Goal: Information Seeking & Learning: Learn about a topic

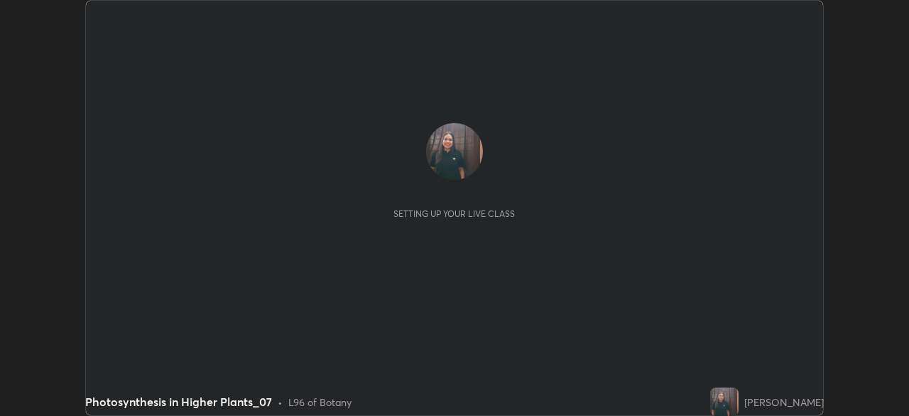
scroll to position [416, 909]
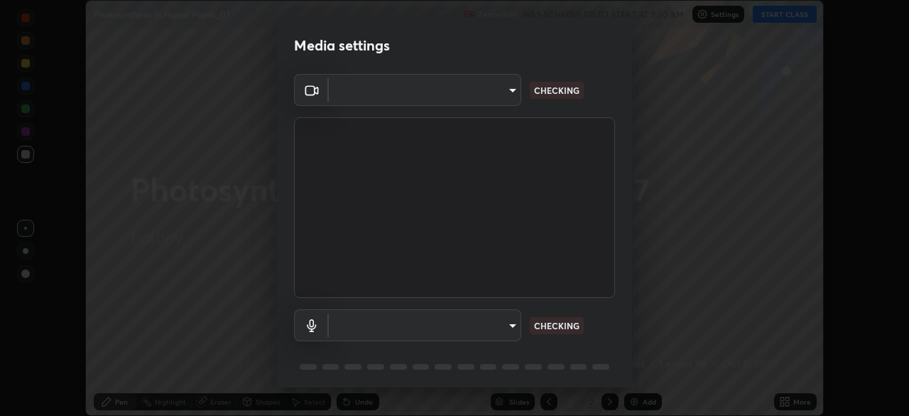
type input "a711b2d0445e9a3c7473e9b8c552c1b38892db583a2addaeca56db3a1e1aa7ae"
type input "default"
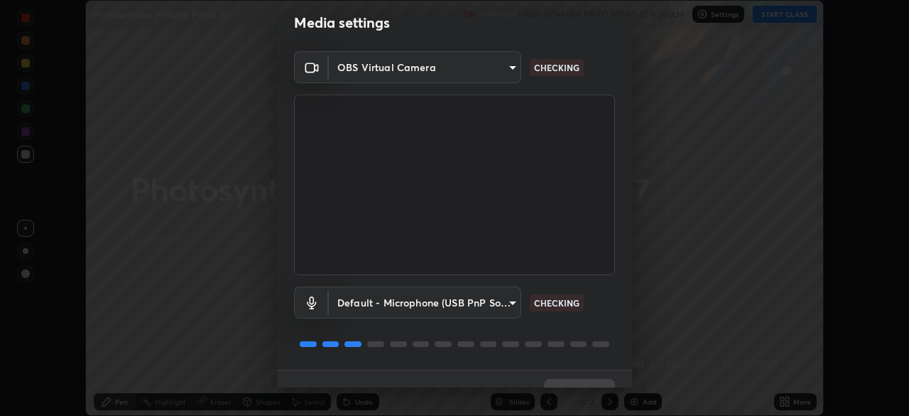
scroll to position [50, 0]
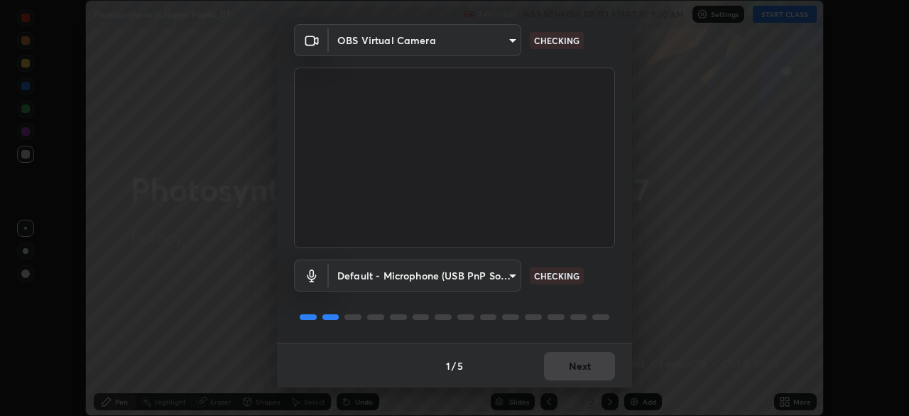
click at [544, 357] on div "1 / 5 Next" at bounding box center [454, 364] width 355 height 45
click at [549, 354] on div "1 / 5 Next" at bounding box center [454, 364] width 355 height 45
click at [553, 357] on div "1 / 5 Next" at bounding box center [454, 364] width 355 height 45
click at [554, 361] on button "Next" at bounding box center [579, 366] width 71 height 28
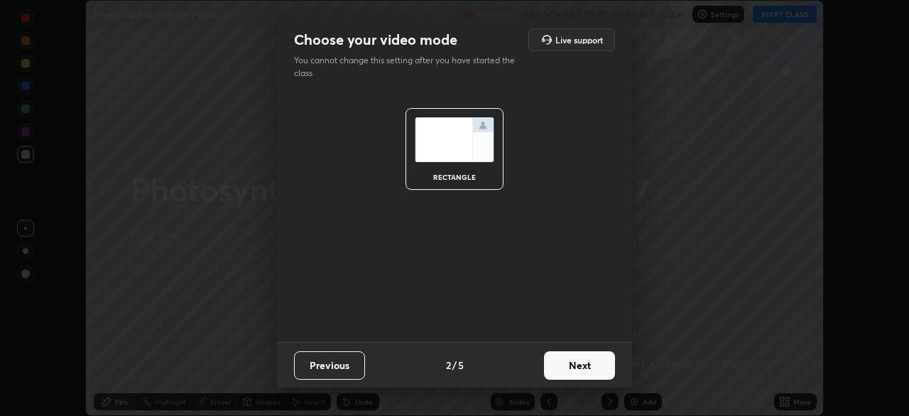
click at [555, 364] on button "Next" at bounding box center [579, 365] width 71 height 28
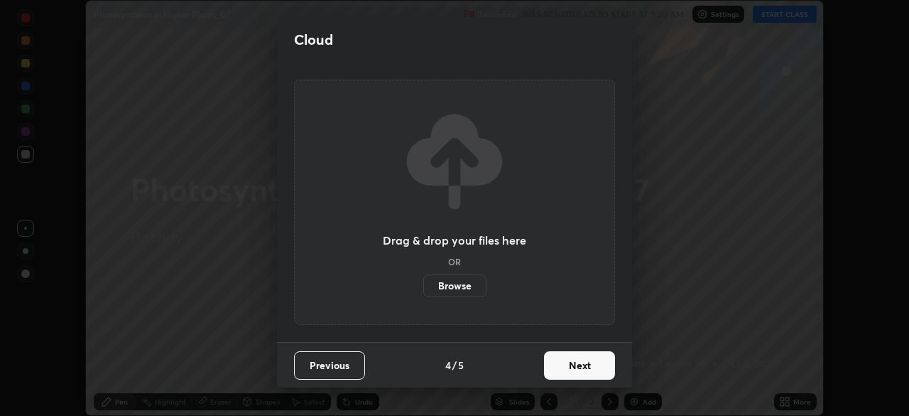
click at [553, 366] on button "Next" at bounding box center [579, 365] width 71 height 28
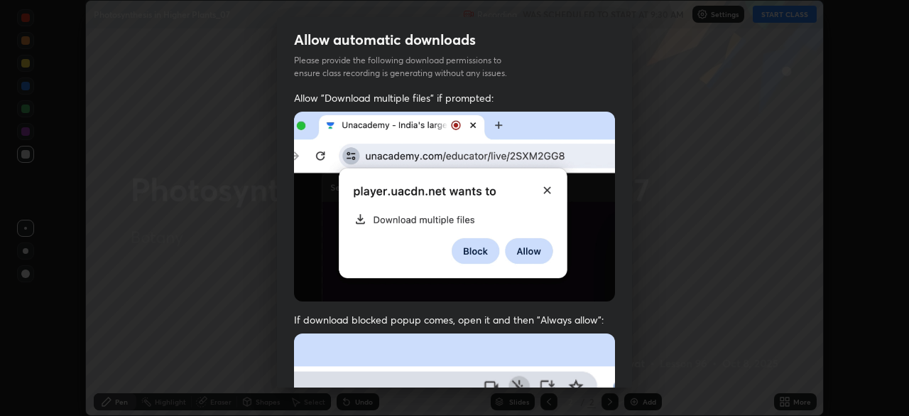
click at [553, 373] on div "Allow "Download multiple files" if prompted: If download blocked popup comes, o…" at bounding box center [454, 390] width 355 height 598
click at [549, 368] on div "Allow "Download multiple files" if prompted: If download blocked popup comes, o…" at bounding box center [454, 390] width 355 height 598
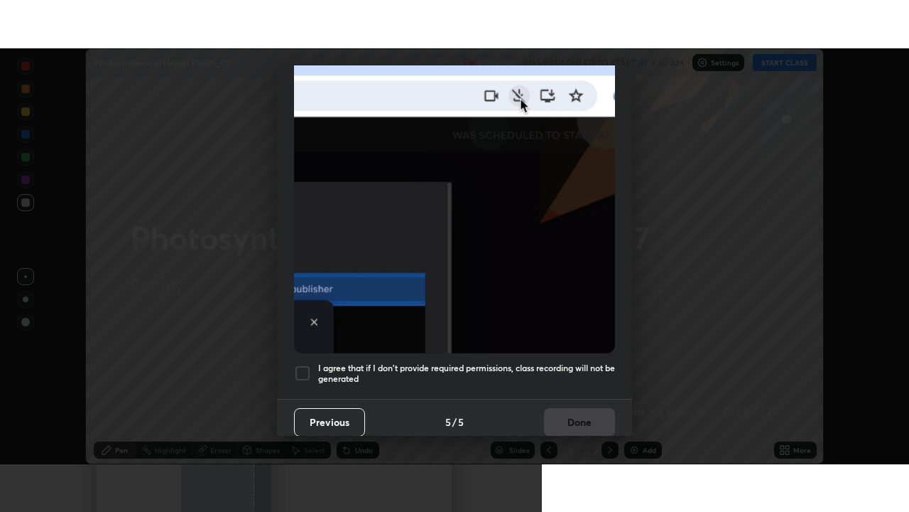
scroll to position [340, 0]
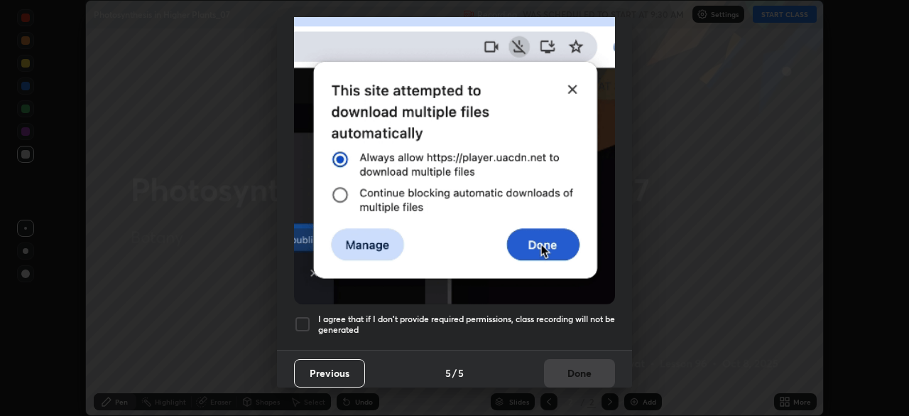
click at [297, 322] on div at bounding box center [302, 323] width 17 height 17
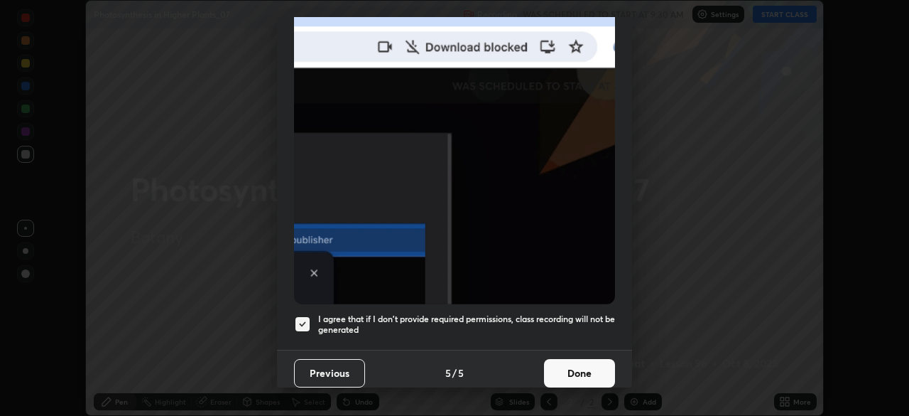
click at [573, 362] on button "Done" at bounding box center [579, 373] width 71 height 28
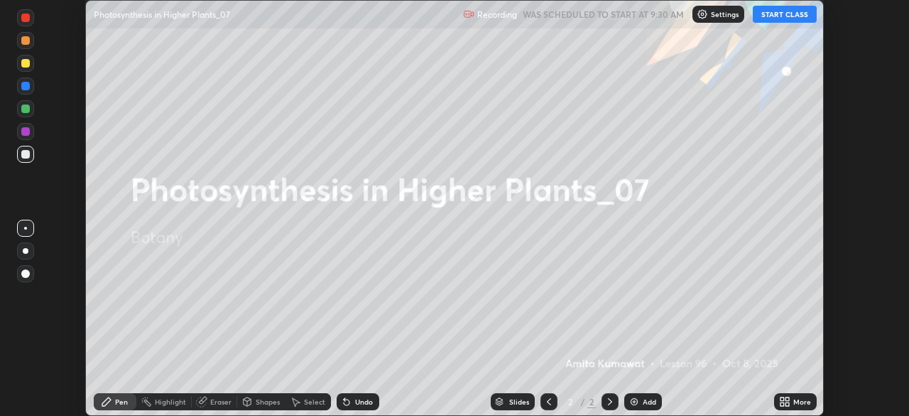
click at [786, 9] on button "START CLASS" at bounding box center [785, 14] width 64 height 17
click at [786, 398] on icon at bounding box center [788, 399] width 4 height 4
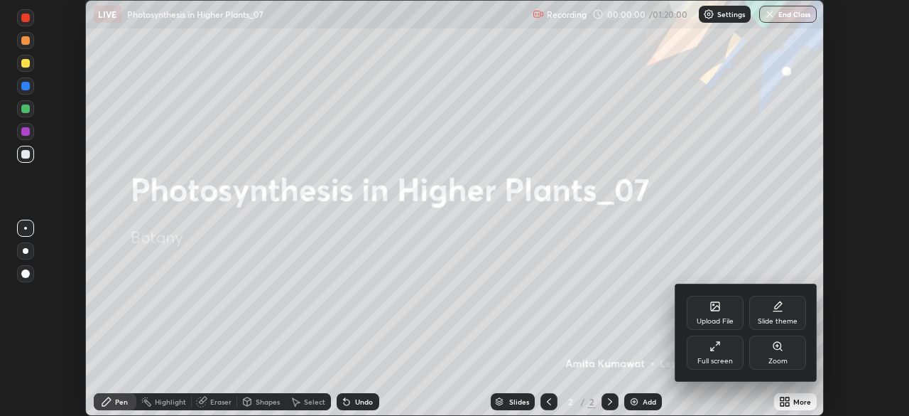
click at [711, 347] on icon at bounding box center [715, 345] width 11 height 11
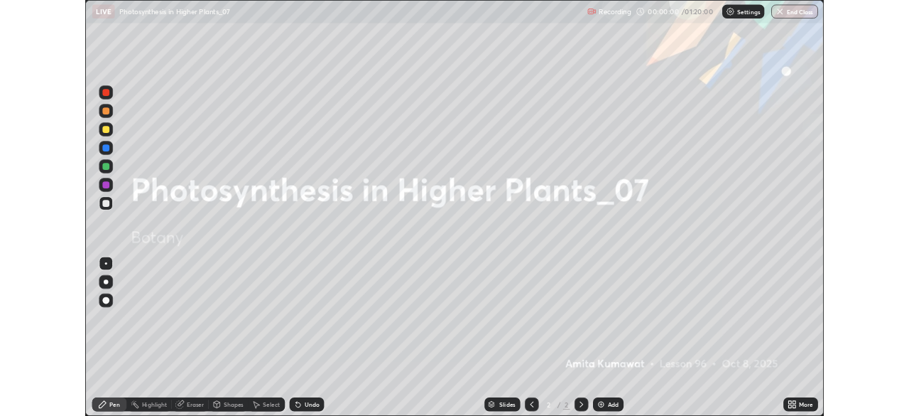
scroll to position [512, 909]
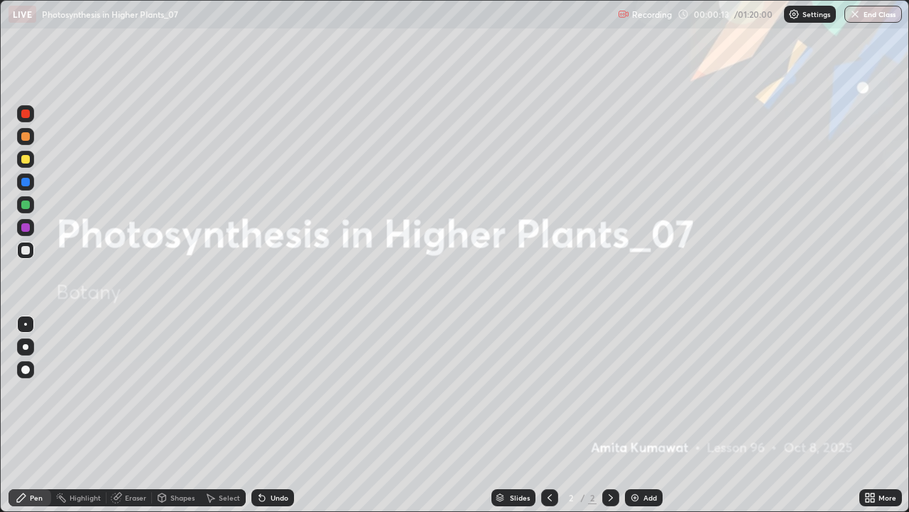
click at [639, 415] on img at bounding box center [635, 497] width 11 height 11
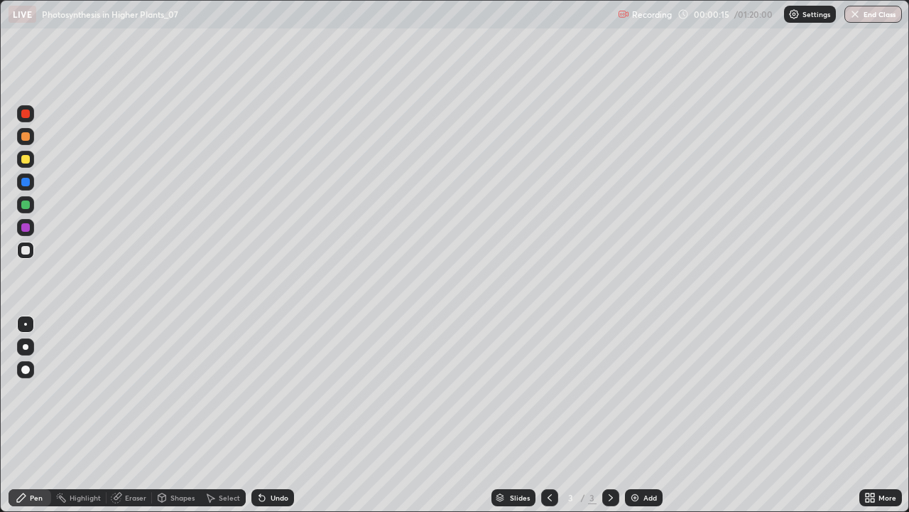
click at [26, 347] on div at bounding box center [26, 347] width 6 height 6
click at [29, 247] on div at bounding box center [25, 250] width 9 height 9
click at [26, 247] on div at bounding box center [25, 250] width 9 height 9
click at [280, 415] on div "Undo" at bounding box center [273, 497] width 43 height 17
click at [26, 161] on div at bounding box center [25, 159] width 9 height 9
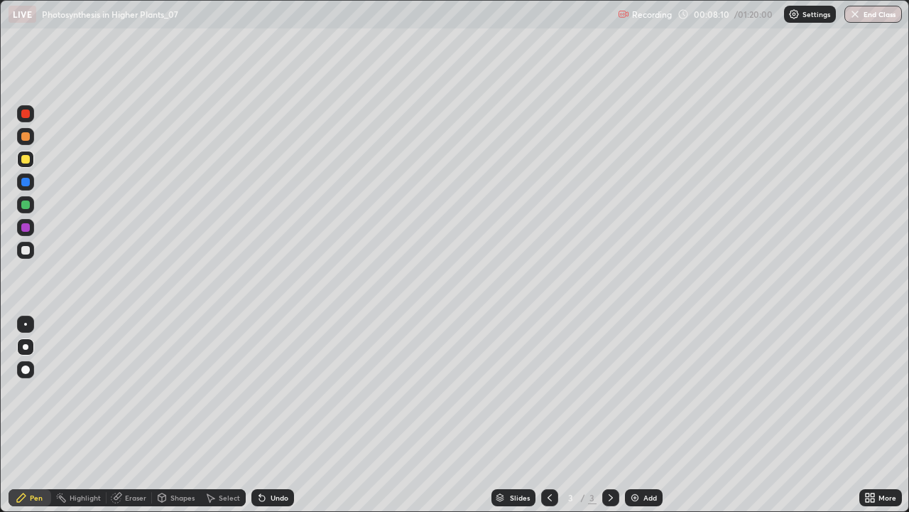
click at [28, 250] on div at bounding box center [25, 250] width 9 height 9
click at [21, 227] on div at bounding box center [25, 227] width 9 height 9
click at [25, 200] on div at bounding box center [25, 204] width 9 height 9
click at [23, 183] on div at bounding box center [25, 182] width 9 height 9
click at [20, 249] on div at bounding box center [25, 250] width 17 height 17
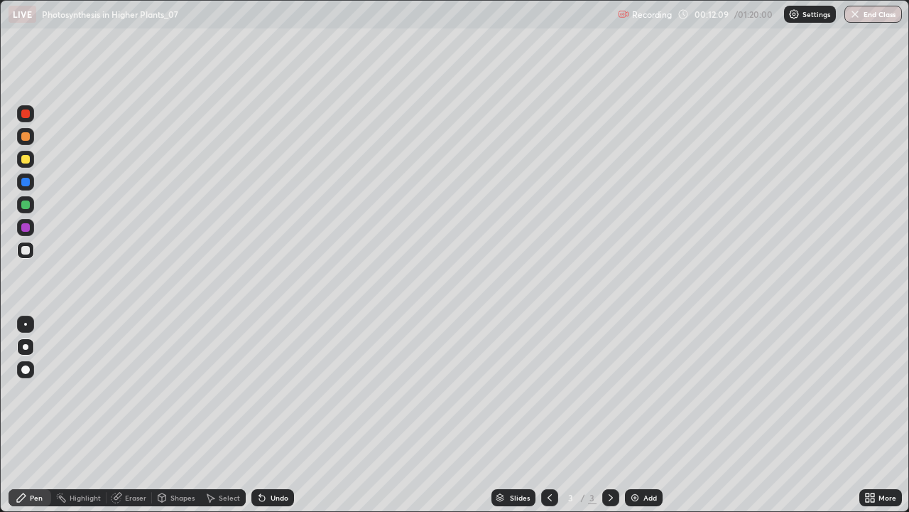
click at [609, 415] on icon at bounding box center [610, 497] width 11 height 11
click at [635, 415] on img at bounding box center [635, 497] width 11 height 11
click at [26, 184] on div at bounding box center [25, 182] width 9 height 9
click at [26, 254] on div at bounding box center [25, 250] width 9 height 9
click at [24, 185] on div at bounding box center [25, 182] width 9 height 9
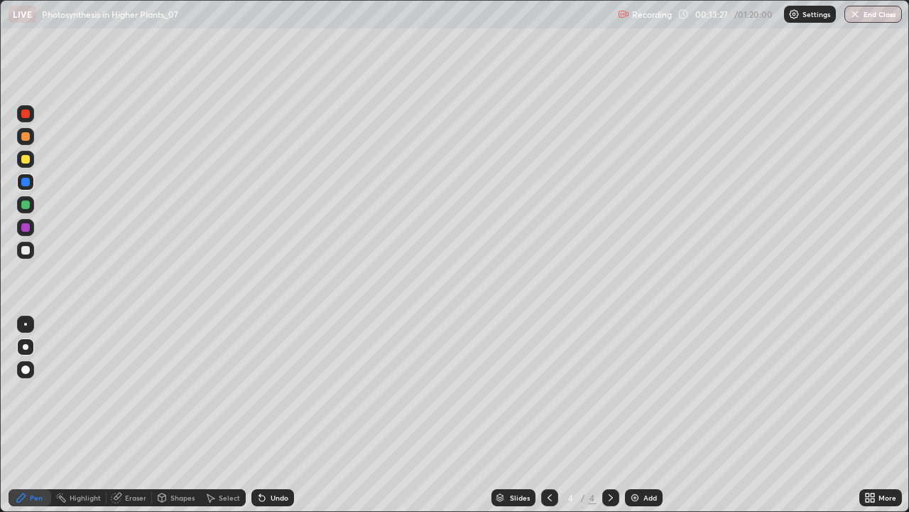
click at [281, 415] on div "Undo" at bounding box center [280, 497] width 18 height 7
click at [276, 415] on div "Undo" at bounding box center [280, 497] width 18 height 7
click at [271, 415] on div "Undo" at bounding box center [280, 497] width 18 height 7
click at [277, 415] on div "Undo" at bounding box center [280, 497] width 18 height 7
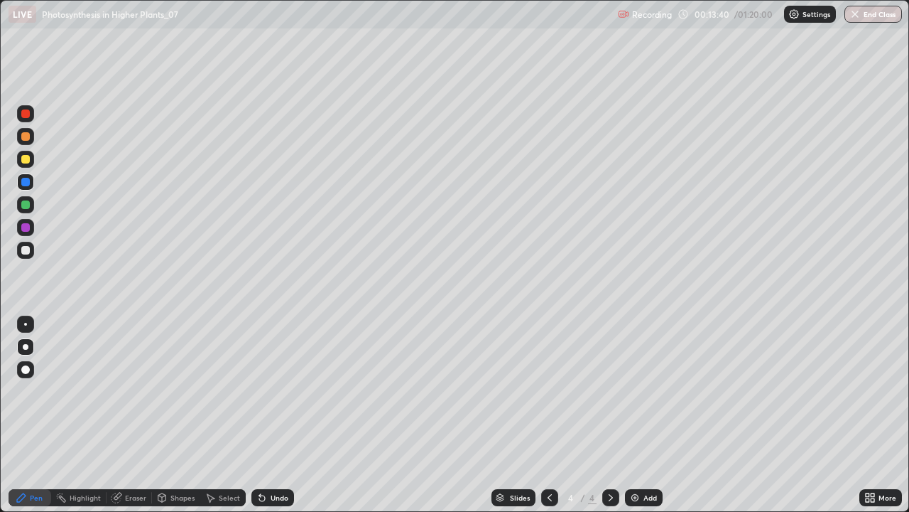
click at [26, 250] on div at bounding box center [25, 250] width 9 height 9
click at [24, 161] on div at bounding box center [25, 159] width 9 height 9
click at [28, 230] on div at bounding box center [25, 227] width 9 height 9
click at [281, 415] on div "Undo" at bounding box center [280, 497] width 18 height 7
click at [287, 415] on div "Undo" at bounding box center [273, 497] width 43 height 17
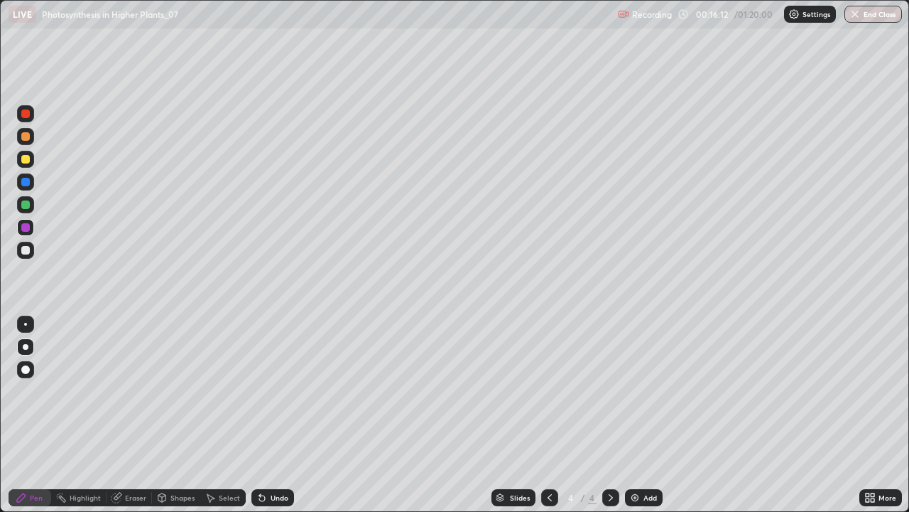
click at [278, 415] on div "Undo" at bounding box center [280, 497] width 18 height 7
click at [27, 210] on div at bounding box center [25, 204] width 17 height 17
click at [26, 324] on div at bounding box center [25, 324] width 3 height 3
click at [26, 347] on div at bounding box center [26, 347] width 6 height 6
click at [31, 227] on div at bounding box center [25, 227] width 17 height 17
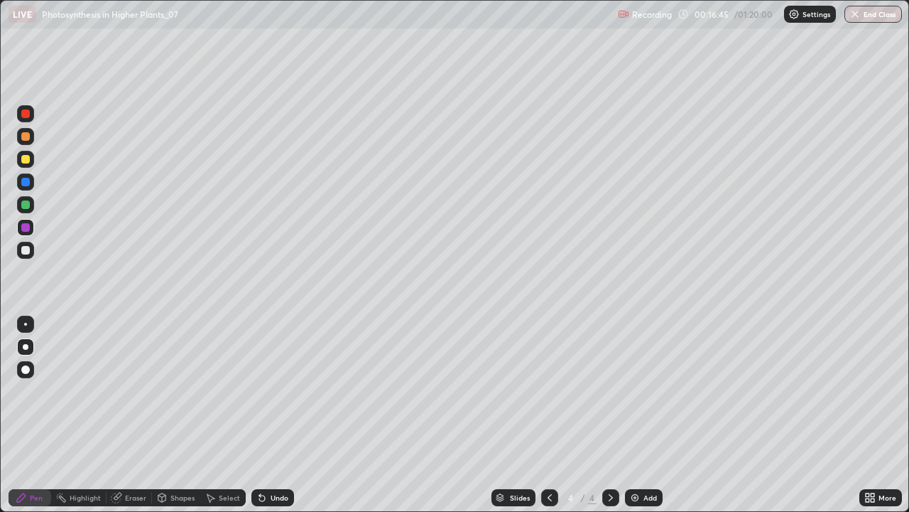
click at [271, 415] on div "Undo" at bounding box center [273, 497] width 43 height 17
click at [33, 256] on div at bounding box center [25, 250] width 17 height 17
click at [550, 415] on icon at bounding box center [549, 497] width 11 height 11
click at [617, 415] on div at bounding box center [611, 497] width 17 height 17
click at [635, 415] on img at bounding box center [635, 497] width 11 height 11
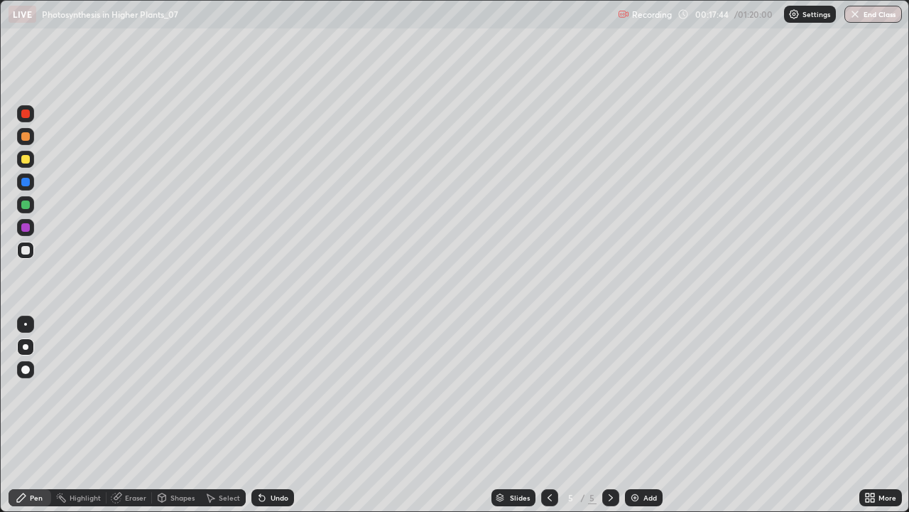
click at [26, 225] on div at bounding box center [25, 227] width 9 height 9
click at [26, 250] on div at bounding box center [25, 250] width 9 height 9
click at [549, 415] on icon at bounding box center [549, 497] width 11 height 11
click at [550, 415] on icon at bounding box center [550, 497] width 4 height 7
click at [610, 415] on icon at bounding box center [610, 497] width 11 height 11
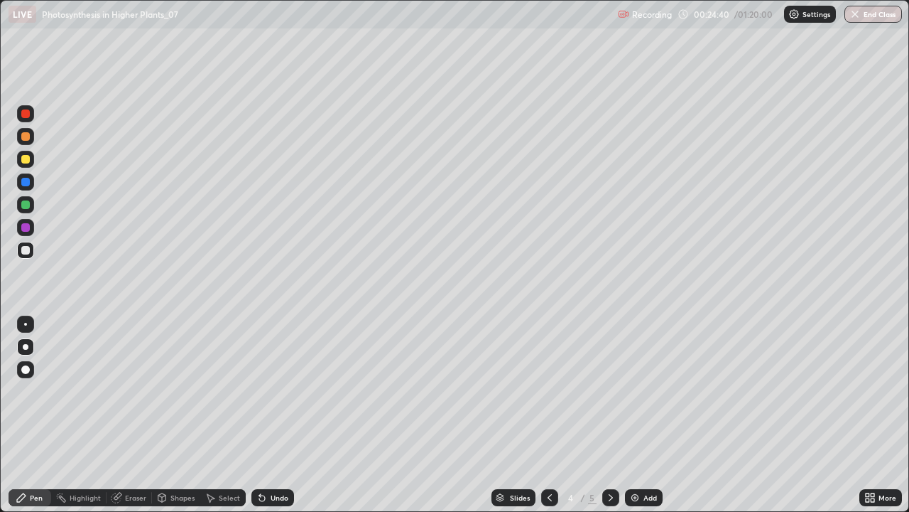
click at [611, 415] on icon at bounding box center [610, 497] width 11 height 11
click at [31, 232] on div at bounding box center [25, 227] width 17 height 17
click at [23, 203] on div at bounding box center [25, 204] width 9 height 9
click at [610, 415] on icon at bounding box center [610, 497] width 11 height 11
click at [634, 415] on img at bounding box center [635, 497] width 11 height 11
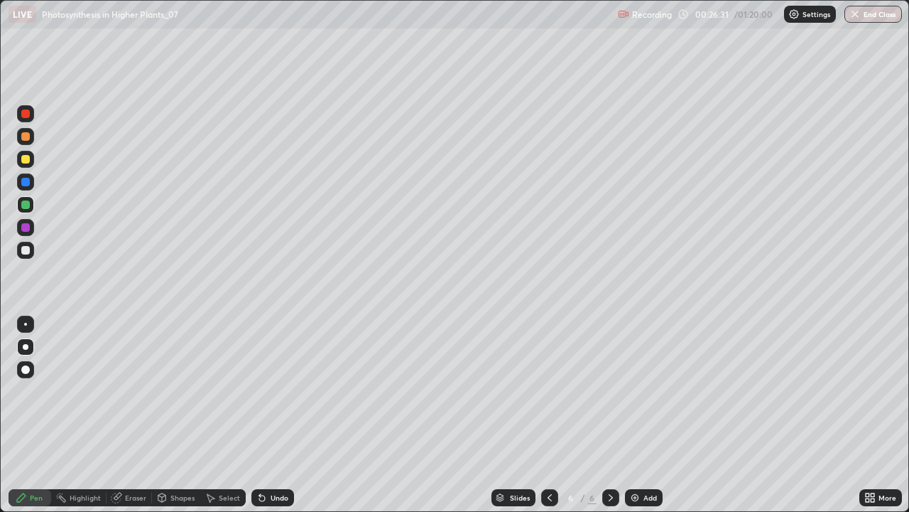
click at [26, 249] on div at bounding box center [25, 250] width 9 height 9
click at [271, 415] on div "Undo" at bounding box center [280, 497] width 18 height 7
click at [289, 415] on div "Undo" at bounding box center [273, 497] width 43 height 17
click at [148, 415] on div "Eraser" at bounding box center [129, 497] width 45 height 17
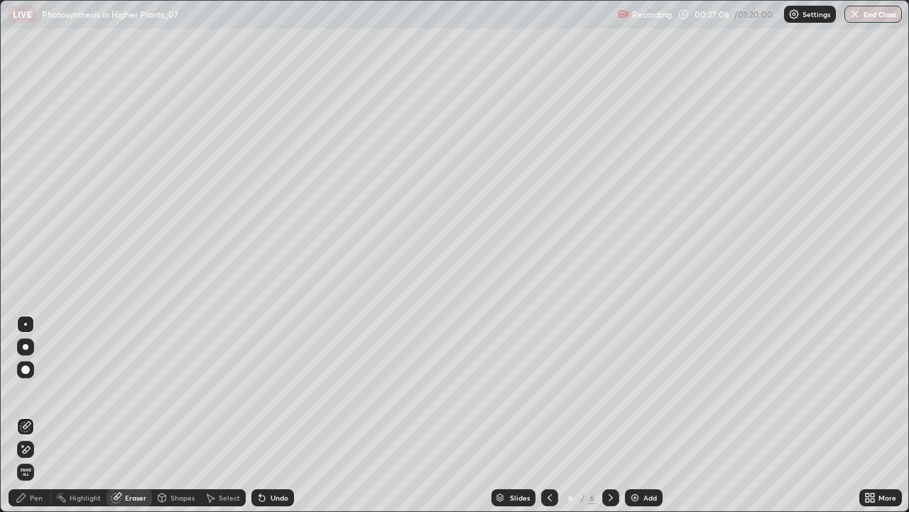
click at [39, 415] on div "Pen" at bounding box center [36, 497] width 13 height 7
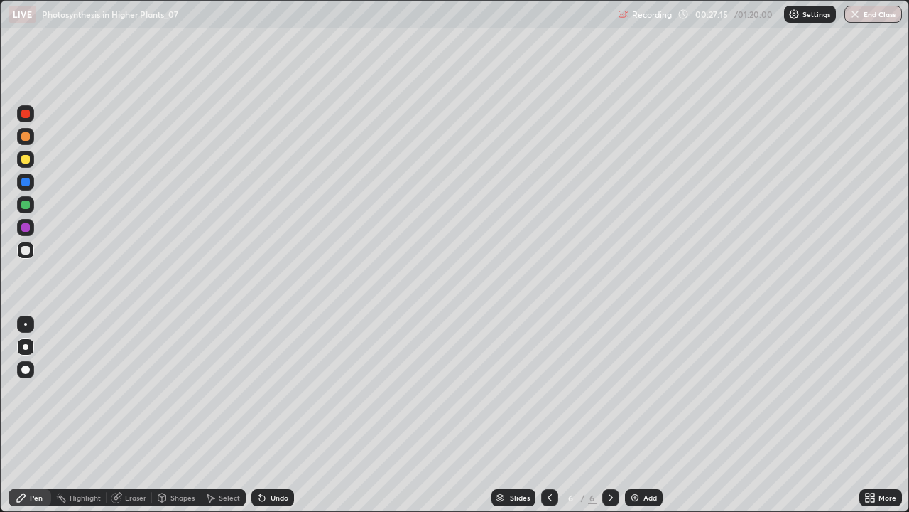
click at [124, 415] on div "Eraser" at bounding box center [129, 497] width 45 height 17
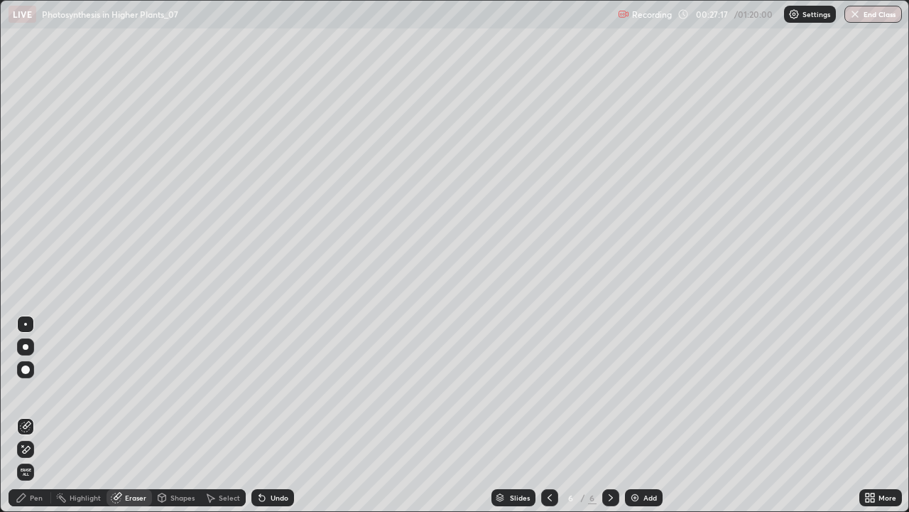
click at [18, 415] on icon at bounding box center [21, 497] width 9 height 9
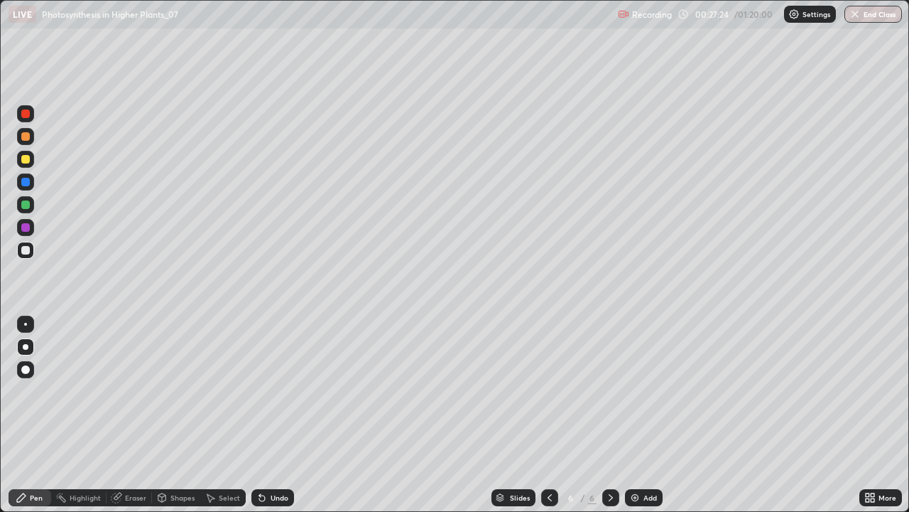
click at [26, 228] on div at bounding box center [25, 227] width 9 height 9
click at [26, 324] on div at bounding box center [25, 324] width 3 height 3
click at [73, 415] on div "Highlight" at bounding box center [78, 497] width 55 height 17
click at [25, 415] on icon at bounding box center [24, 449] width 3 height 3
click at [286, 415] on div "Undo" at bounding box center [280, 497] width 18 height 7
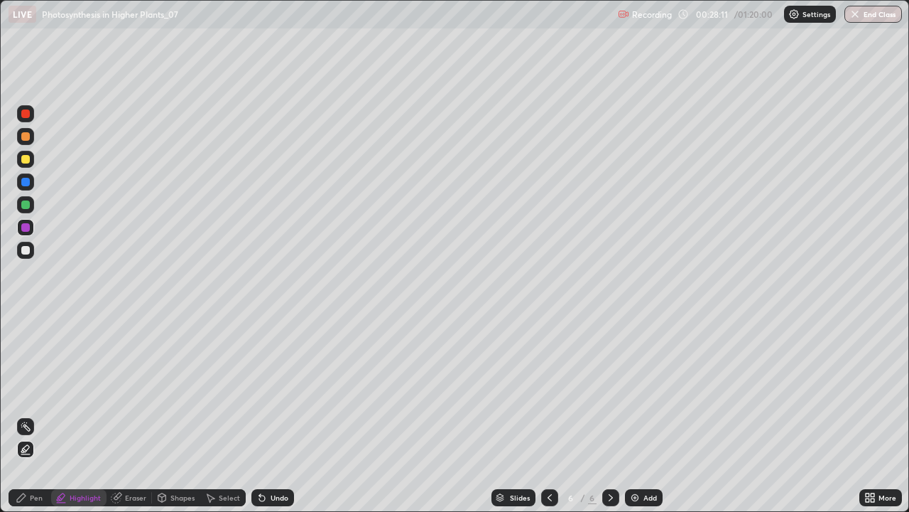
click at [25, 250] on div at bounding box center [25, 250] width 9 height 9
click at [30, 415] on div "Pen" at bounding box center [36, 497] width 13 height 7
click at [26, 347] on div at bounding box center [26, 347] width 6 height 6
click at [288, 415] on div "Undo" at bounding box center [273, 497] width 43 height 17
click at [26, 227] on div at bounding box center [25, 227] width 9 height 9
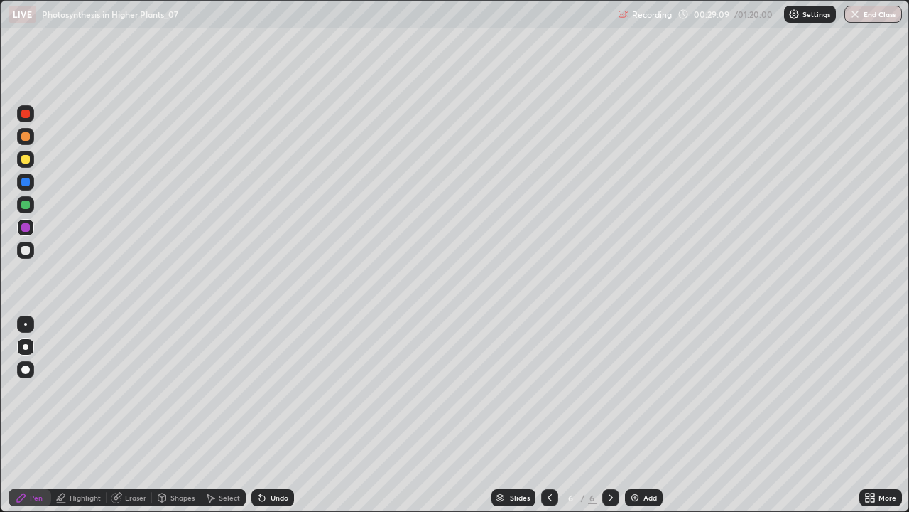
click at [28, 248] on div at bounding box center [25, 250] width 9 height 9
click at [31, 205] on div at bounding box center [25, 204] width 17 height 17
click at [552, 415] on icon at bounding box center [549, 497] width 11 height 11
click at [610, 415] on icon at bounding box center [610, 497] width 11 height 11
click at [26, 182] on div at bounding box center [25, 182] width 9 height 9
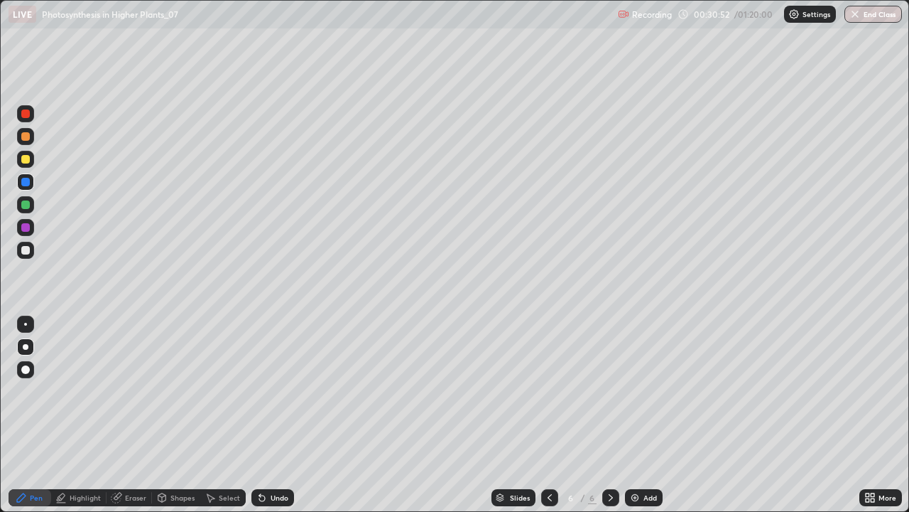
click at [119, 415] on icon at bounding box center [116, 497] width 9 height 9
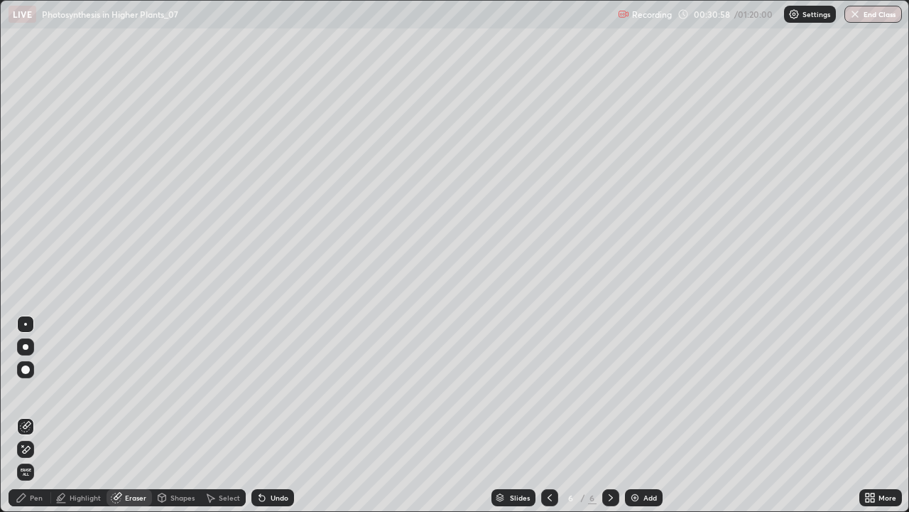
click at [28, 415] on div "Pen" at bounding box center [30, 497] width 43 height 17
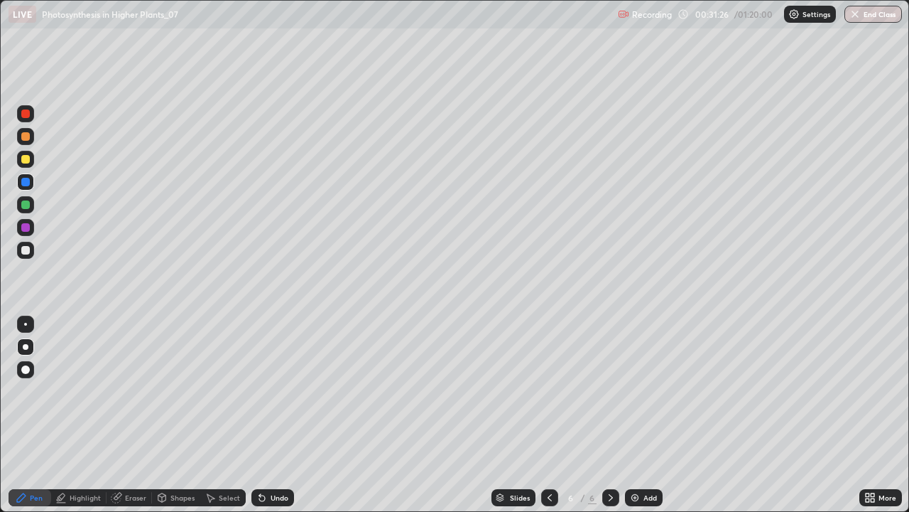
click at [27, 244] on div at bounding box center [25, 250] width 17 height 17
click at [26, 116] on div at bounding box center [25, 113] width 9 height 9
click at [266, 415] on div "Undo" at bounding box center [273, 497] width 43 height 17
click at [267, 415] on div "Undo" at bounding box center [273, 497] width 43 height 17
click at [25, 158] on div at bounding box center [25, 159] width 9 height 9
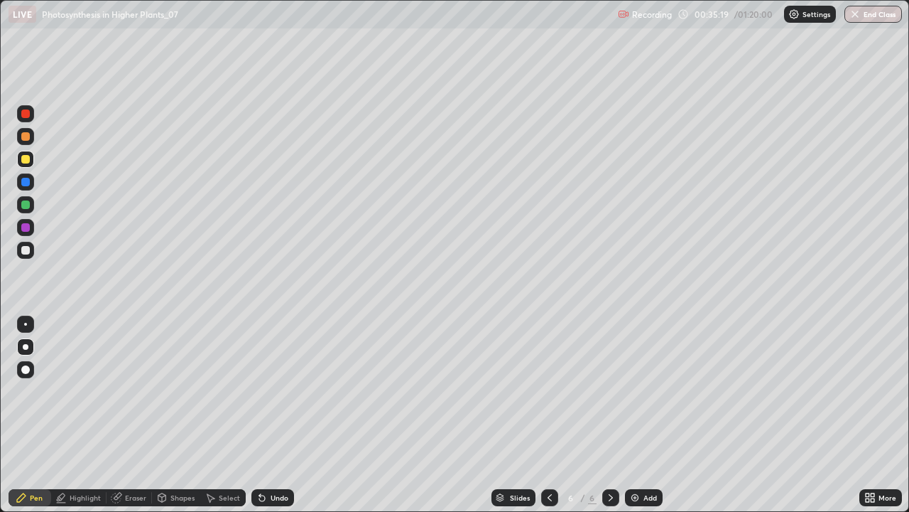
click at [28, 152] on div at bounding box center [25, 159] width 17 height 17
click at [27, 136] on div at bounding box center [25, 136] width 9 height 9
click at [31, 249] on div at bounding box center [25, 250] width 17 height 17
click at [27, 134] on div at bounding box center [25, 136] width 9 height 9
click at [31, 210] on div at bounding box center [25, 204] width 17 height 17
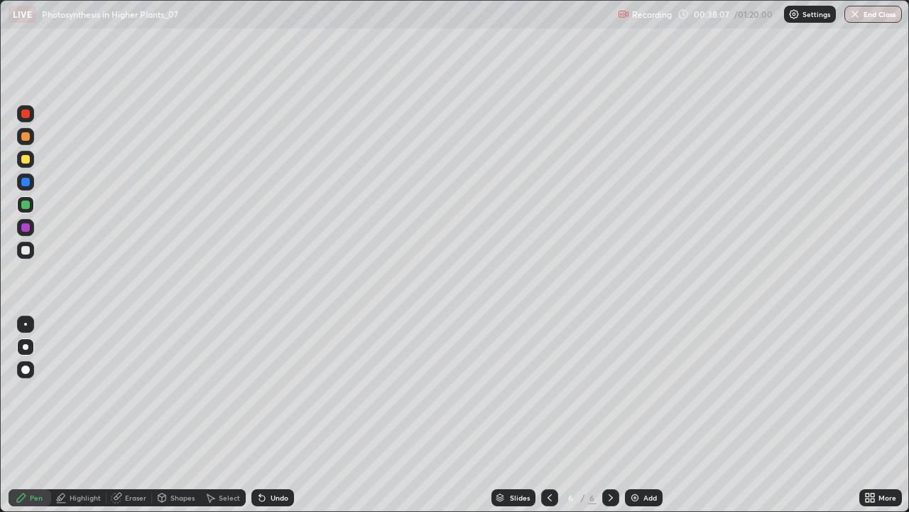
click at [26, 250] on div at bounding box center [25, 250] width 9 height 9
click at [281, 415] on div "Undo" at bounding box center [280, 497] width 18 height 7
click at [280, 415] on div "Undo" at bounding box center [273, 497] width 43 height 17
click at [27, 139] on div at bounding box center [25, 136] width 9 height 9
click at [24, 181] on div at bounding box center [25, 182] width 9 height 9
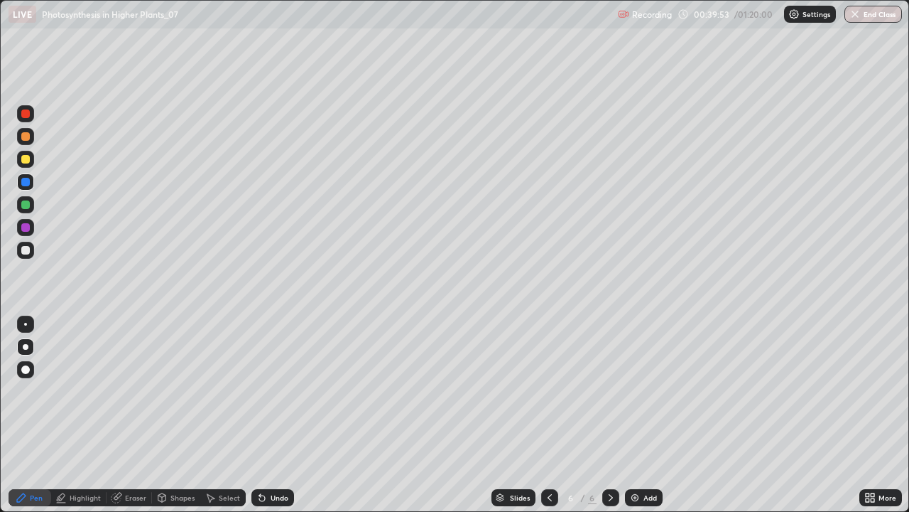
click at [271, 415] on div "Undo" at bounding box center [280, 497] width 18 height 7
click at [267, 415] on div "Undo" at bounding box center [273, 497] width 43 height 17
click at [265, 415] on div "Undo" at bounding box center [273, 497] width 43 height 17
click at [264, 415] on icon at bounding box center [261, 497] width 11 height 11
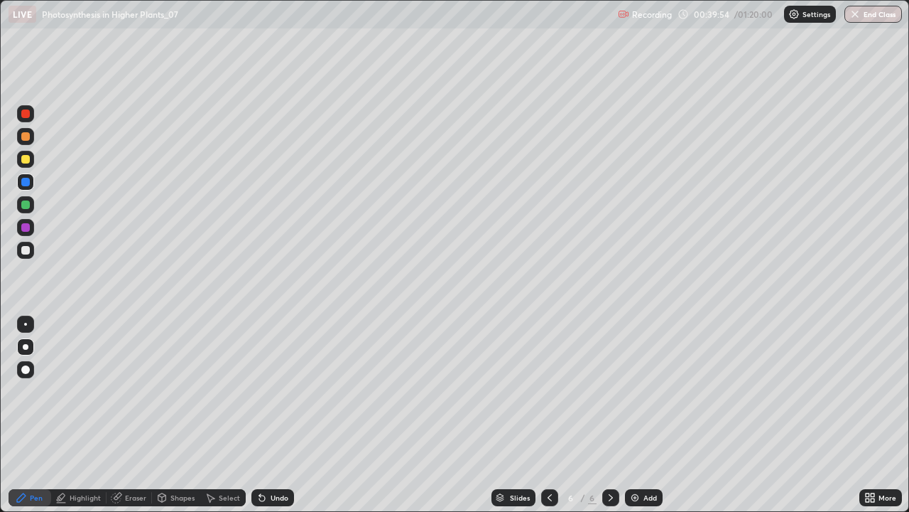
click at [264, 415] on icon at bounding box center [261, 497] width 11 height 11
click at [24, 161] on div at bounding box center [25, 159] width 9 height 9
click at [610, 415] on icon at bounding box center [610, 497] width 11 height 11
click at [633, 415] on img at bounding box center [635, 497] width 11 height 11
click at [24, 139] on div at bounding box center [25, 136] width 9 height 9
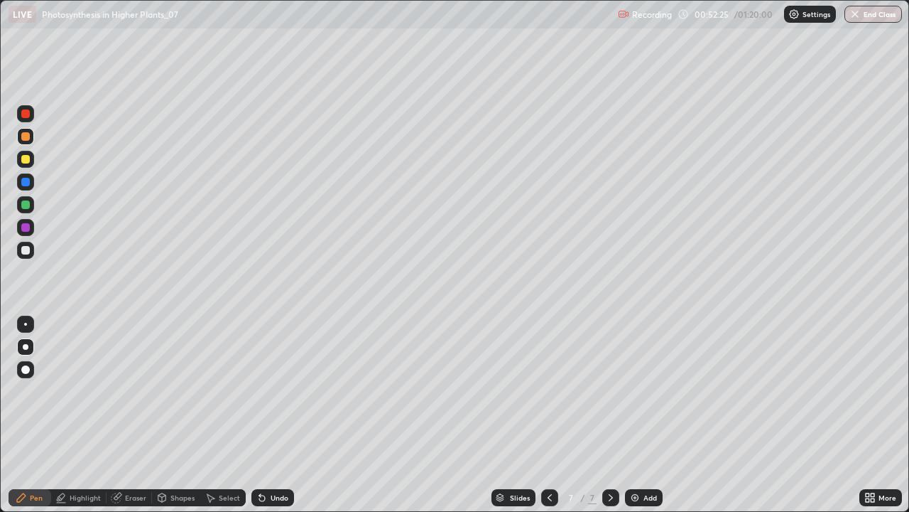
click at [25, 248] on div at bounding box center [25, 250] width 9 height 9
click at [23, 231] on div at bounding box center [25, 227] width 9 height 9
click at [546, 415] on icon at bounding box center [549, 497] width 11 height 11
click at [603, 415] on div at bounding box center [611, 497] width 17 height 17
click at [23, 246] on div at bounding box center [25, 250] width 9 height 9
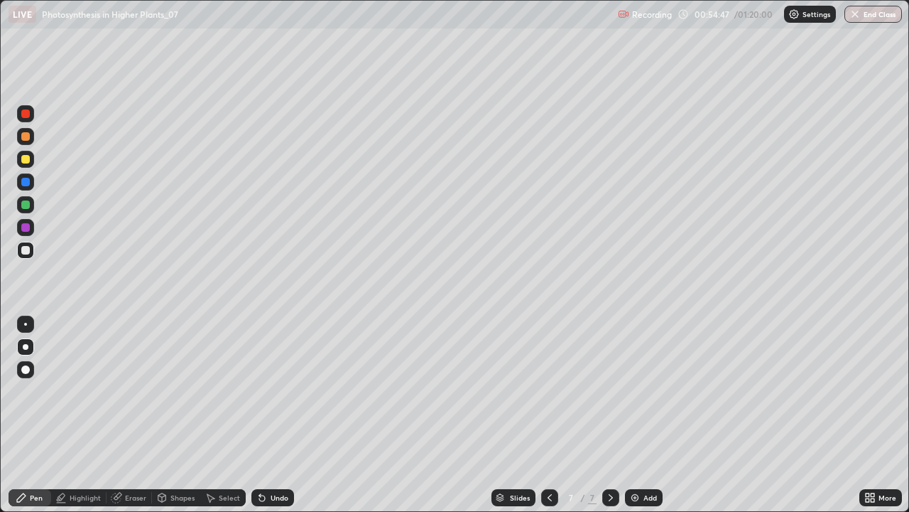
click at [28, 229] on div at bounding box center [25, 227] width 9 height 9
click at [22, 202] on div at bounding box center [25, 204] width 9 height 9
click at [24, 253] on div at bounding box center [25, 250] width 9 height 9
click at [638, 415] on img at bounding box center [635, 497] width 11 height 11
click at [24, 133] on div at bounding box center [25, 136] width 9 height 9
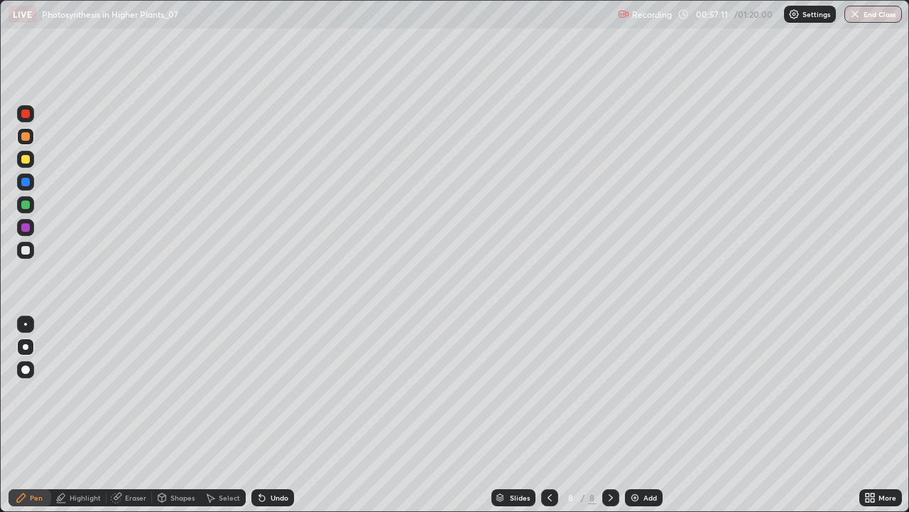
click at [549, 415] on div at bounding box center [549, 497] width 17 height 17
click at [618, 415] on div at bounding box center [611, 497] width 17 height 17
click at [127, 415] on div "Eraser" at bounding box center [135, 497] width 21 height 7
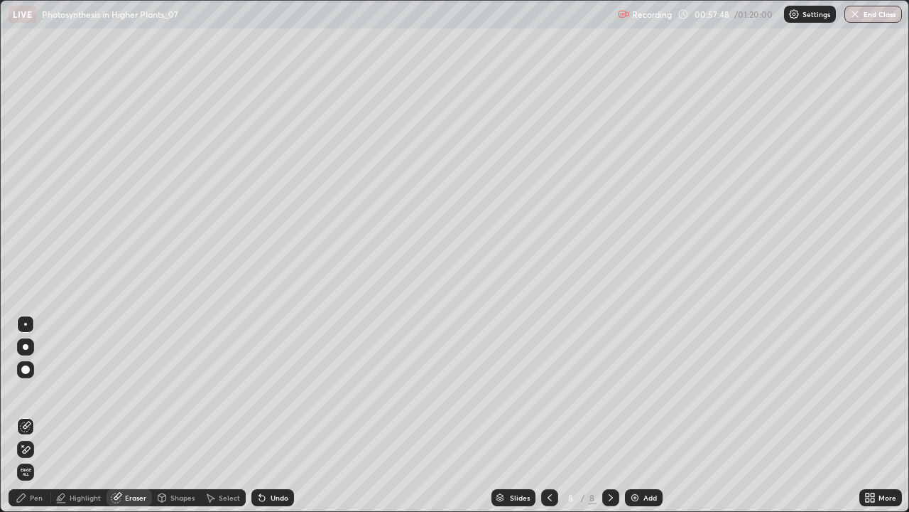
click at [41, 415] on div "Pen" at bounding box center [36, 497] width 13 height 7
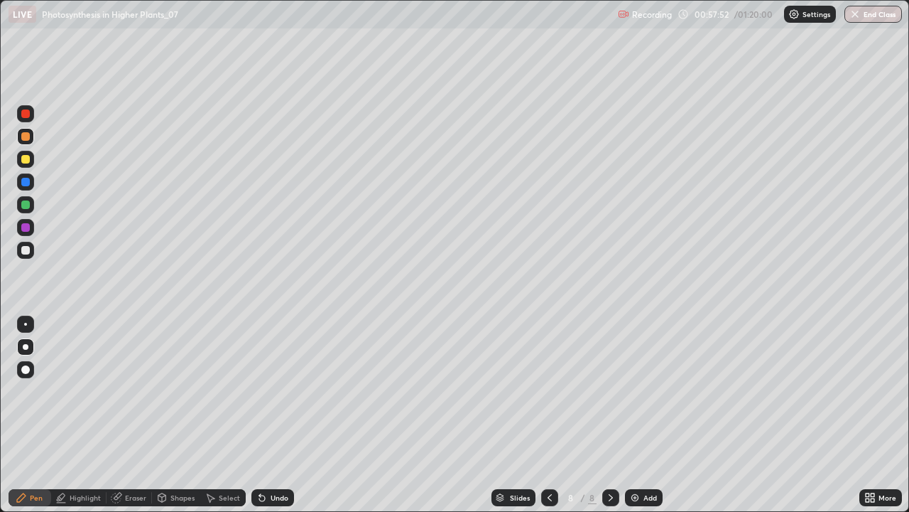
click at [27, 250] on div at bounding box center [25, 250] width 9 height 9
click at [26, 227] on div at bounding box center [25, 227] width 9 height 9
click at [28, 204] on div at bounding box center [25, 204] width 9 height 9
click at [549, 415] on icon at bounding box center [549, 497] width 11 height 11
click at [547, 415] on icon at bounding box center [549, 497] width 11 height 11
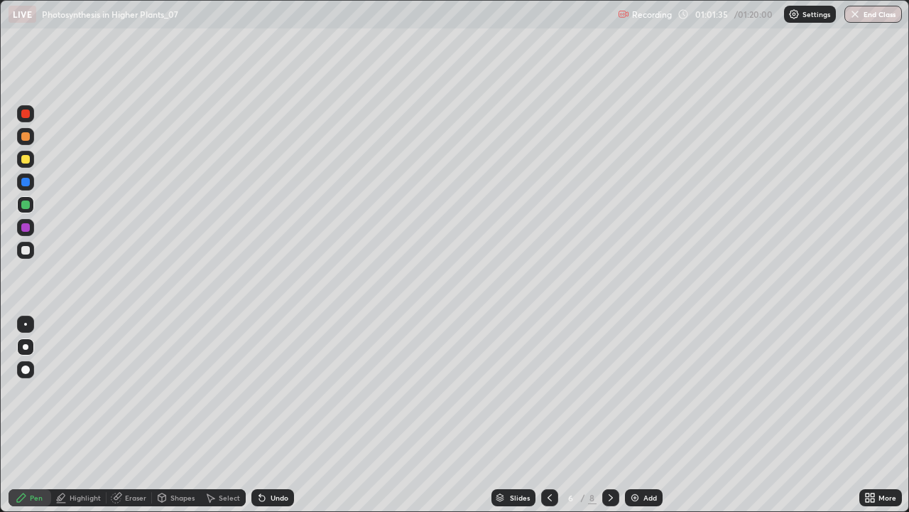
click at [617, 415] on div at bounding box center [611, 497] width 17 height 28
click at [115, 415] on icon at bounding box center [116, 497] width 9 height 9
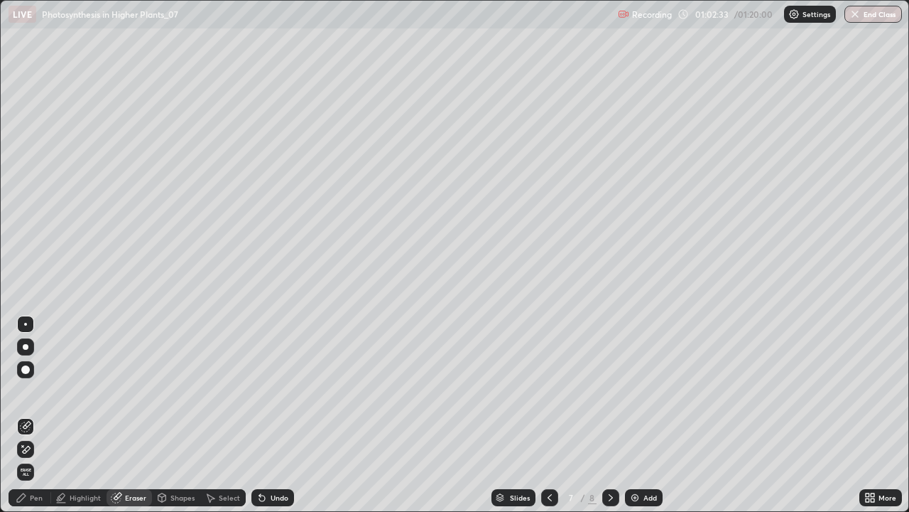
click at [36, 415] on div "Pen" at bounding box center [36, 497] width 13 height 7
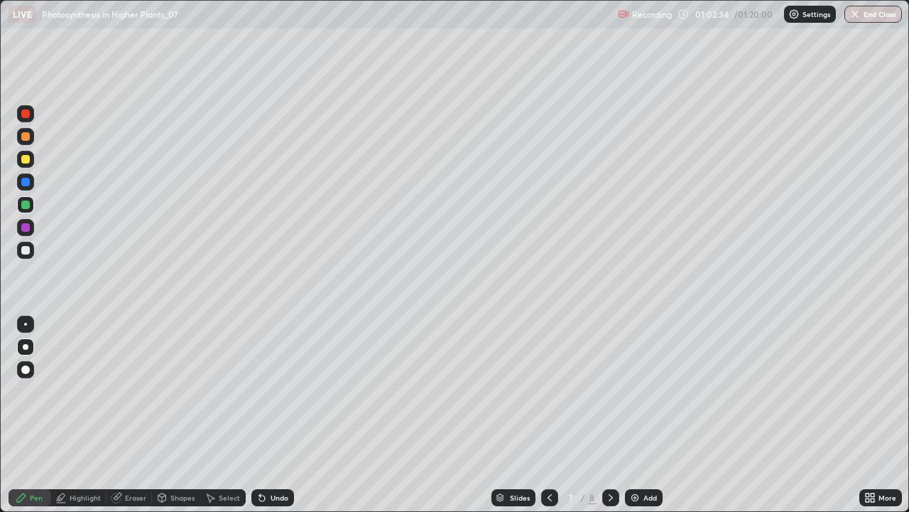
click at [26, 139] on div at bounding box center [25, 136] width 9 height 9
click at [605, 415] on icon at bounding box center [610, 497] width 11 height 11
click at [639, 415] on img at bounding box center [635, 497] width 11 height 11
click at [28, 256] on div at bounding box center [25, 250] width 17 height 17
click at [26, 227] on div at bounding box center [25, 227] width 9 height 9
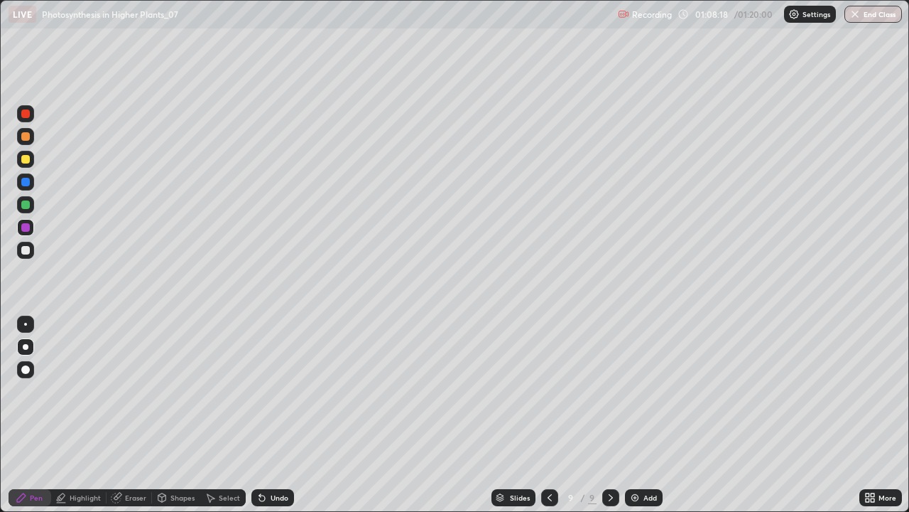
click at [278, 415] on div "Undo" at bounding box center [280, 497] width 18 height 7
click at [271, 415] on div "Undo" at bounding box center [280, 497] width 18 height 7
click at [25, 247] on div at bounding box center [25, 250] width 9 height 9
click at [24, 178] on div at bounding box center [25, 182] width 9 height 9
click at [276, 415] on div "Undo" at bounding box center [280, 497] width 18 height 7
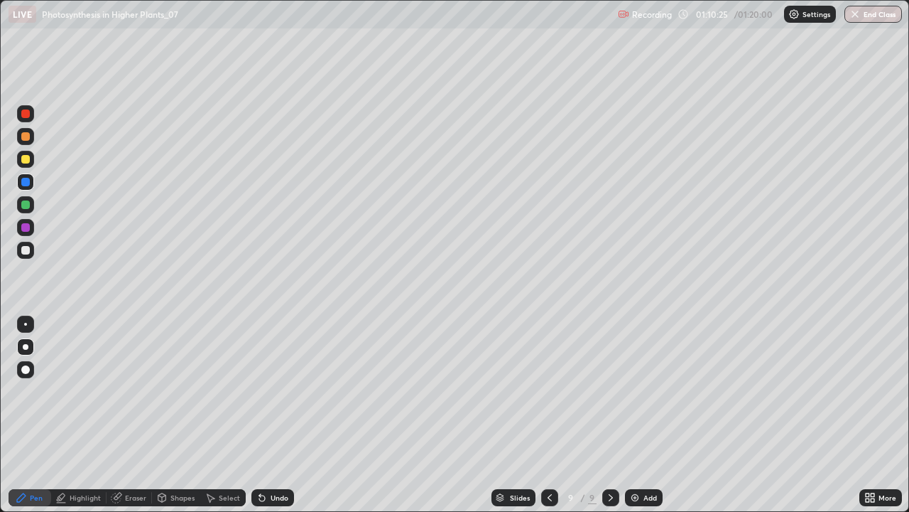
click at [282, 415] on div "Undo" at bounding box center [280, 497] width 18 height 7
click at [271, 415] on div "Undo" at bounding box center [280, 497] width 18 height 7
click at [276, 415] on div "Undo" at bounding box center [273, 497] width 43 height 17
click at [276, 415] on div "Undo" at bounding box center [280, 497] width 18 height 7
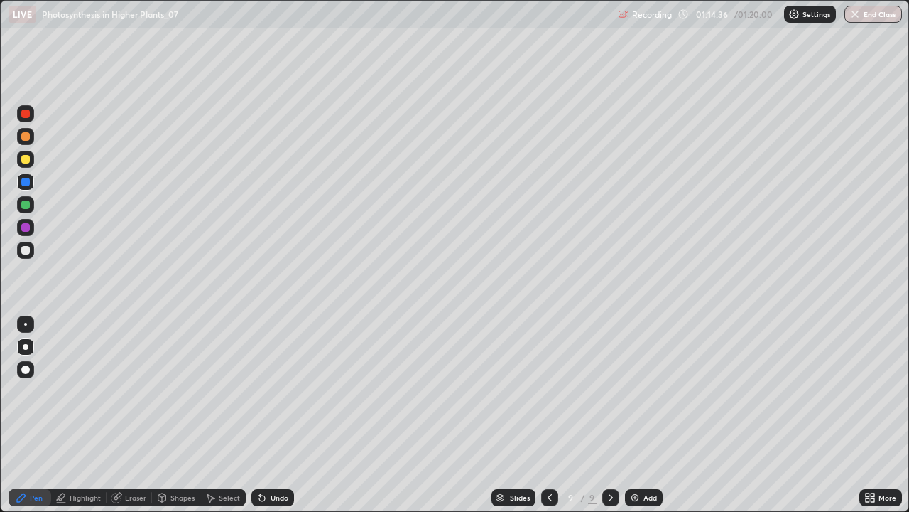
click at [549, 415] on icon at bounding box center [549, 497] width 11 height 11
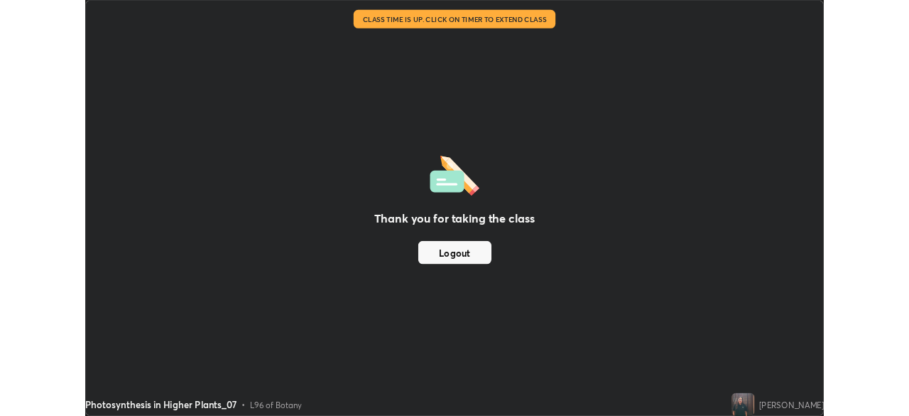
scroll to position [70635, 70142]
